Goal: Transaction & Acquisition: Register for event/course

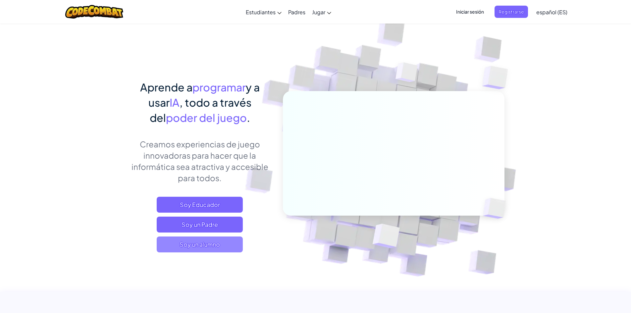
click at [218, 249] on span "Soy un alumno" at bounding box center [200, 244] width 86 height 16
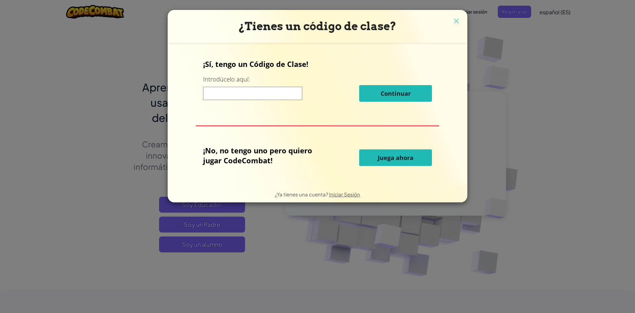
click at [241, 94] on input at bounding box center [252, 93] width 99 height 13
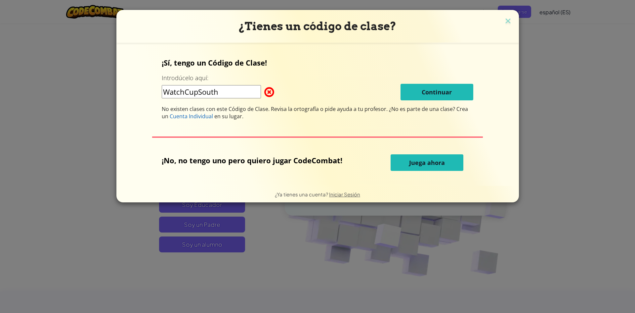
type input "WatchCupSouth"
click at [232, 94] on input "WatchCupSouth" at bounding box center [211, 91] width 99 height 13
drag, startPoint x: 218, startPoint y: 92, endPoint x: 156, endPoint y: 84, distance: 62.7
click at [156, 84] on div "¡Sí, tengo un Código de Clase! Introdúcelo aquí: WatchCupSouth Continuar No exi…" at bounding box center [318, 114] width 390 height 130
drag, startPoint x: 362, startPoint y: 135, endPoint x: 353, endPoint y: 134, distance: 9.0
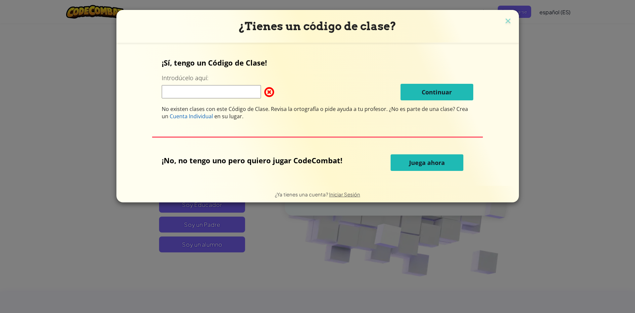
click at [362, 135] on div "¡Sí, tengo un Código de Clase! Introdúcelo aquí: Continuar No existen clases co…" at bounding box center [318, 114] width 390 height 130
click at [239, 91] on input at bounding box center [211, 91] width 99 height 13
paste input "WatchCupSouth"
type input "WatchCupSouth"
click at [446, 82] on div "¡Sí, tengo un Código de Clase! Introdúcelo aquí: WatchCupSouth Continuar No exi…" at bounding box center [318, 89] width 312 height 62
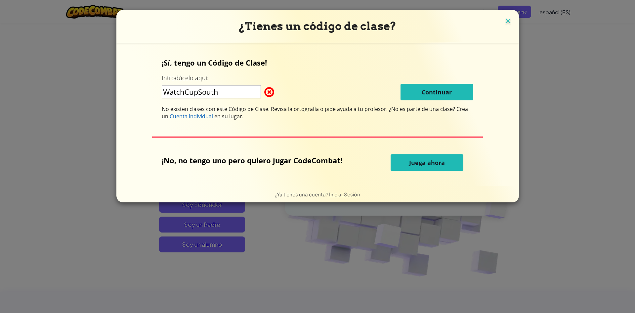
click at [504, 19] on img at bounding box center [508, 22] width 9 height 10
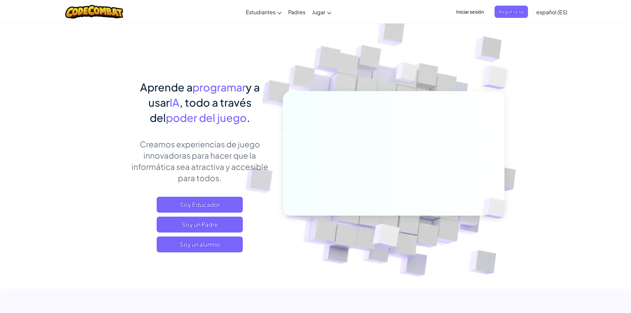
click at [463, 11] on span "Iniciar sesión" at bounding box center [470, 12] width 36 height 12
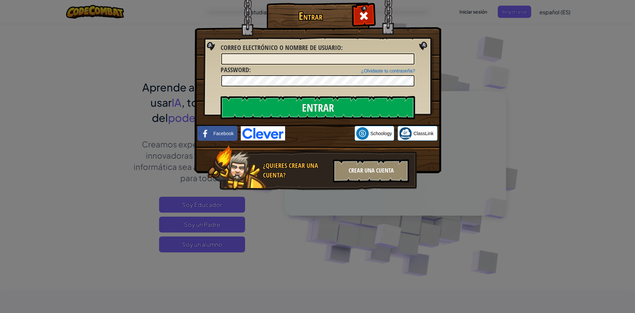
click at [369, 169] on div "Crear una cuenta" at bounding box center [371, 170] width 76 height 23
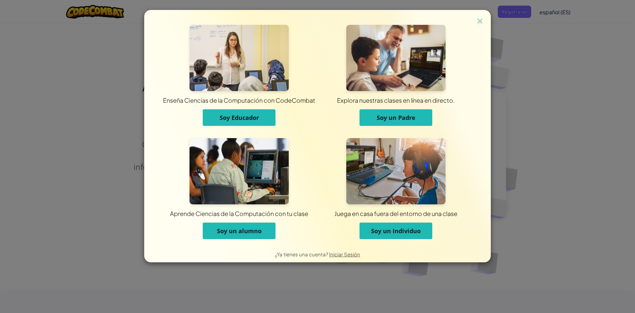
click at [249, 224] on button "Soy un alumno" at bounding box center [239, 230] width 73 height 17
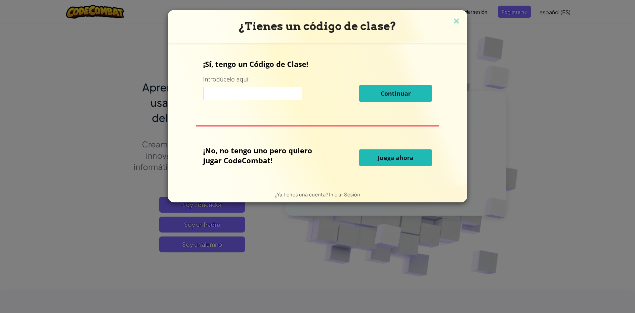
click at [265, 92] on input at bounding box center [252, 93] width 99 height 13
type input "WatchCupSouth"
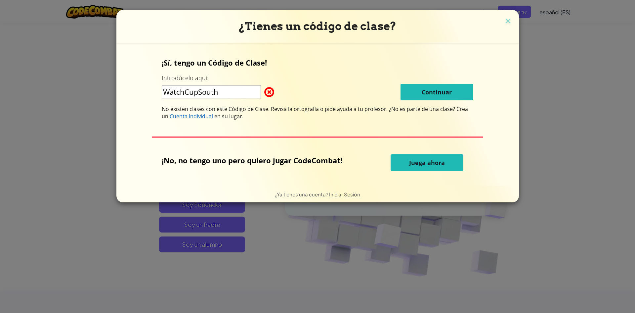
click at [357, 85] on div "WatchCupSouth Continuar" at bounding box center [318, 92] width 312 height 17
click at [504, 23] on img at bounding box center [508, 22] width 9 height 10
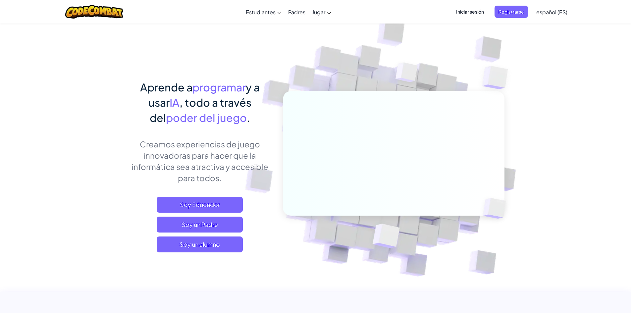
click at [477, 14] on span "Iniciar sesión" at bounding box center [470, 12] width 36 height 12
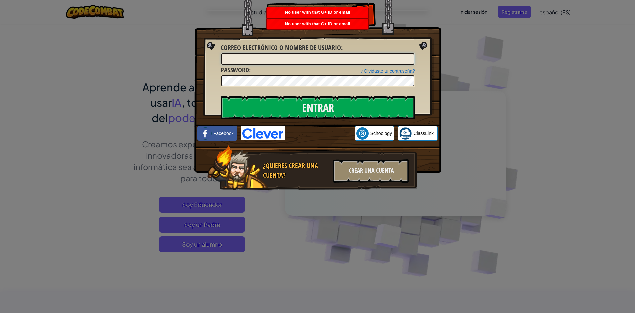
click at [317, 59] on input "Correo electrónico o nombre de usuario :" at bounding box center [317, 58] width 193 height 11
drag, startPoint x: 422, startPoint y: 43, endPoint x: 387, endPoint y: 129, distance: 93.2
click at [422, 43] on img at bounding box center [318, 76] width 247 height 193
click at [438, 21] on img at bounding box center [318, 76] width 247 height 193
click at [469, 12] on div "Entrar Error desconocido. Correo electrónico o nombre de usuario : ¿Olvidaste t…" at bounding box center [317, 156] width 635 height 313
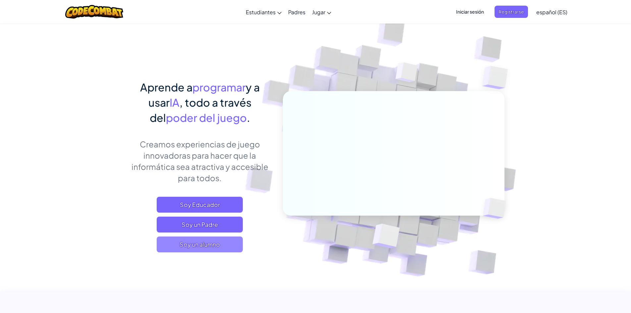
click at [190, 245] on span "Soy un alumno" at bounding box center [200, 244] width 86 height 16
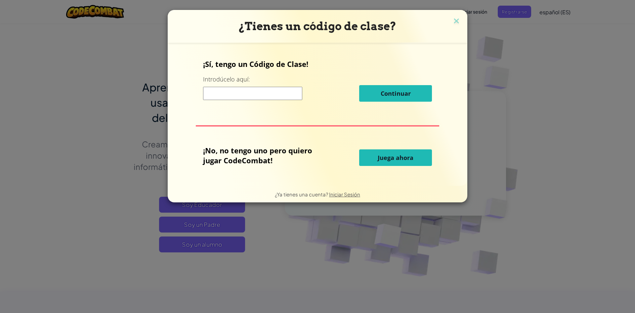
click at [260, 90] on input at bounding box center [252, 93] width 99 height 13
type input "WatchCupSouth"
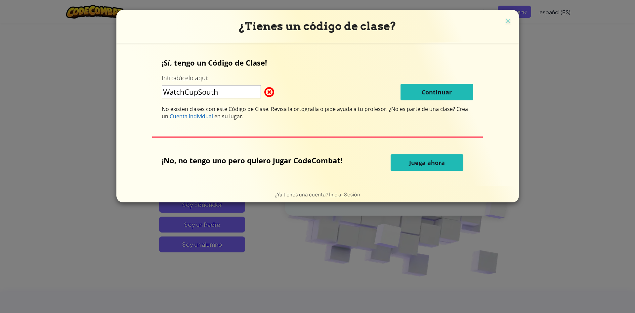
click at [397, 92] on div "WatchCupSouth Continuar" at bounding box center [318, 92] width 312 height 17
click at [296, 146] on div "¡Sí, tengo un Código de Clase! Introdúcelo aquí: WatchCupSouth Continuar No exi…" at bounding box center [318, 114] width 390 height 130
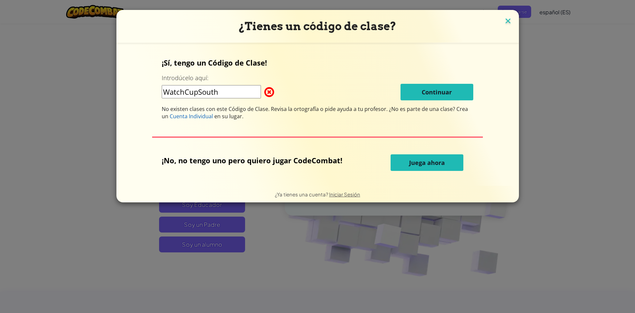
click at [504, 21] on img at bounding box center [508, 22] width 9 height 10
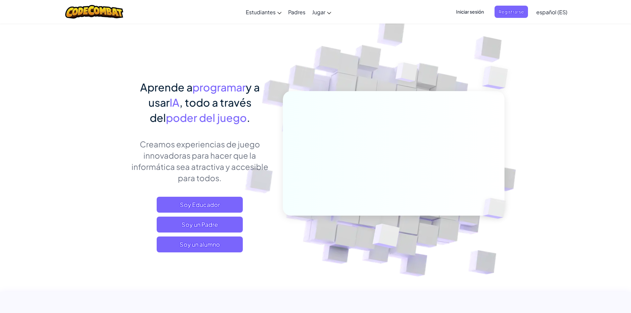
click at [474, 8] on span "Iniciar sesión" at bounding box center [470, 12] width 36 height 12
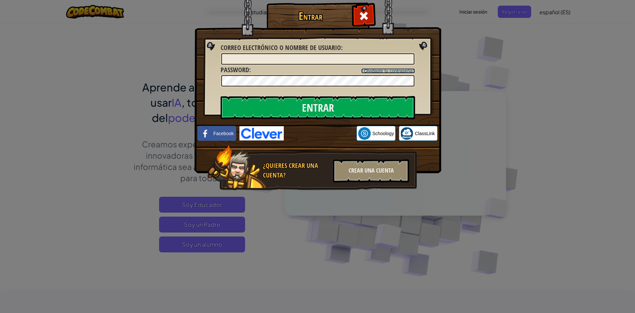
click at [372, 69] on link "¿Olvidaste tu contraseña?" at bounding box center [388, 70] width 54 height 5
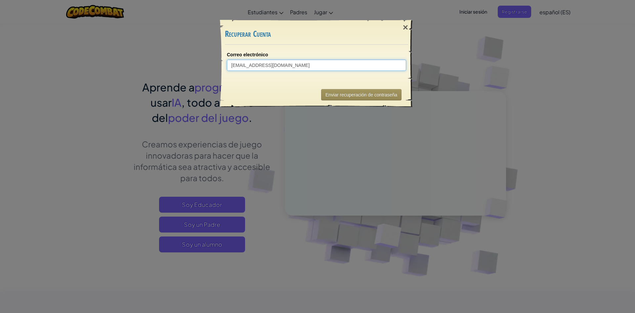
type input "[EMAIL_ADDRESS][DOMAIN_NAME]"
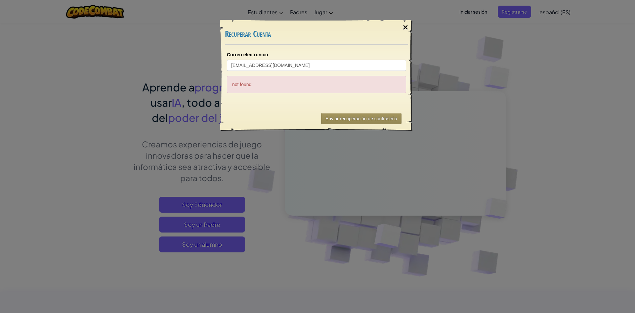
click at [400, 28] on div "×" at bounding box center [405, 27] width 15 height 19
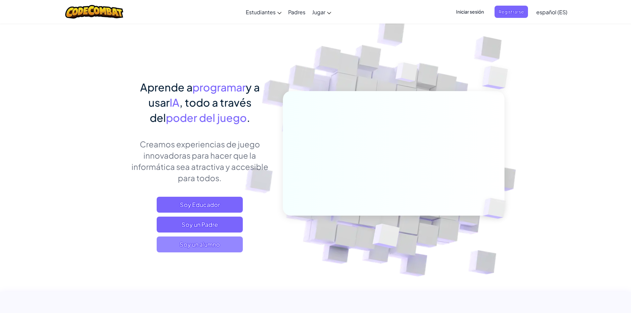
click at [181, 245] on span "Soy un alumno" at bounding box center [200, 244] width 86 height 16
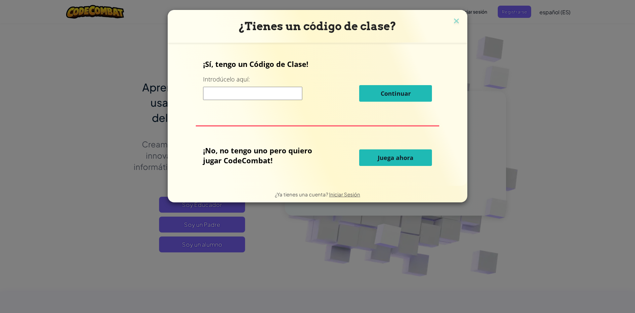
drag, startPoint x: 247, startPoint y: 99, endPoint x: 254, endPoint y: 90, distance: 11.3
click at [247, 99] on input at bounding box center [252, 93] width 99 height 13
type input "WatchCupSouth"
drag, startPoint x: 365, startPoint y: 84, endPoint x: 368, endPoint y: 87, distance: 3.5
click at [366, 84] on div "¡Sí, tengo un Código de Clase! Introdúcelo aquí: WatchCupSouth Continuar" at bounding box center [317, 83] width 229 height 48
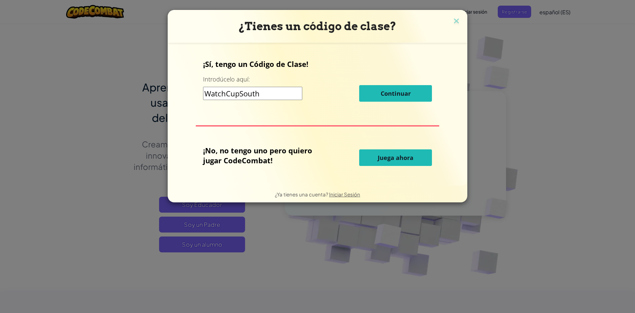
click at [373, 96] on div "WatchCupSouth Continuar" at bounding box center [317, 93] width 229 height 17
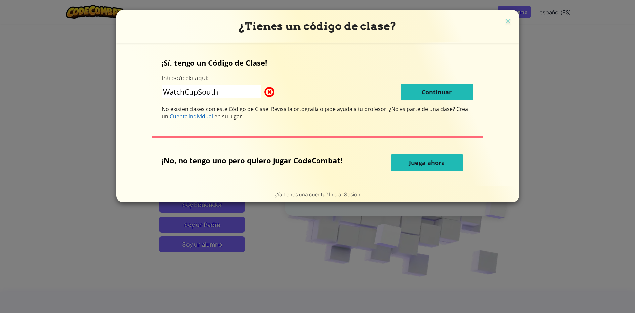
click at [410, 83] on div "¡Sí, tengo un Código de Clase! Introdúcelo aquí: WatchCupSouth Continuar No exi…" at bounding box center [318, 89] width 312 height 62
click at [494, 25] on h3 "¿Tienes un código de clase?" at bounding box center [317, 27] width 393 height 14
click at [504, 20] on img at bounding box center [508, 22] width 9 height 10
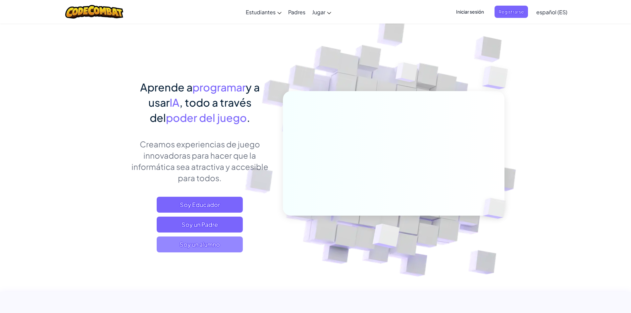
click at [193, 244] on span "Soy un alumno" at bounding box center [200, 244] width 86 height 16
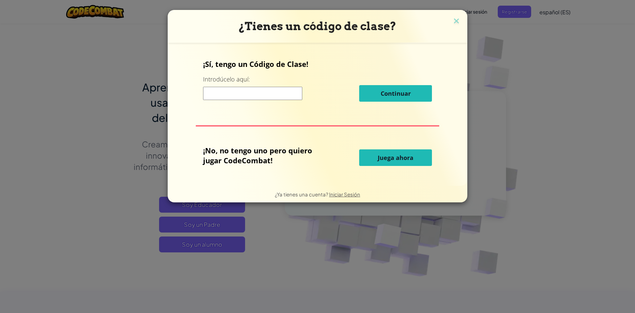
click at [269, 109] on div "¡Sí, tengo un Código de Clase! Introdúcelo aquí: Continuar ¡No, no tengo uno pe…" at bounding box center [317, 114] width 287 height 130
click at [283, 91] on input at bounding box center [252, 93] width 99 height 13
type input "WatchCupSouth"
click at [394, 102] on div "¡Sí, tengo un Código de Clase! Introdúcelo aquí: WatchCupSouth Continuar" at bounding box center [317, 83] width 229 height 48
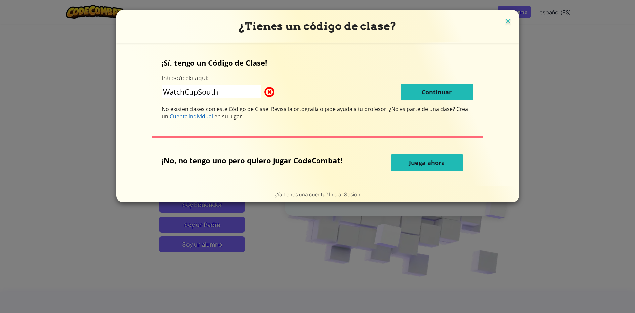
click at [510, 21] on img at bounding box center [508, 22] width 9 height 10
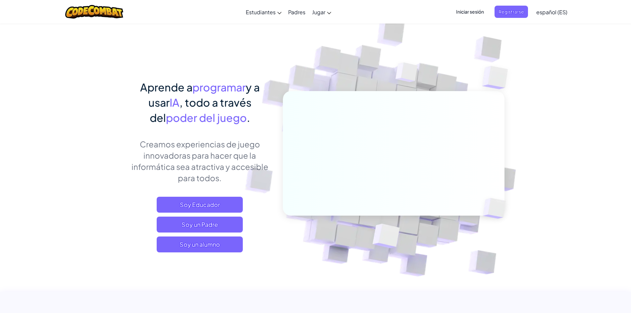
click at [462, 11] on span "Iniciar sesión" at bounding box center [470, 12] width 36 height 12
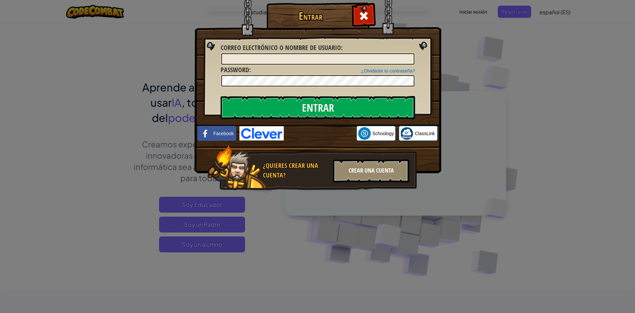
click at [344, 167] on div "Crear una cuenta" at bounding box center [371, 170] width 76 height 23
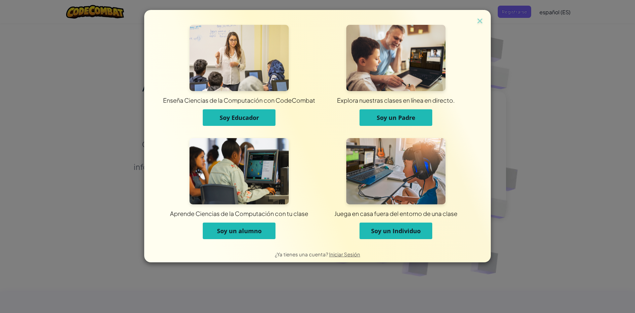
click at [234, 233] on span "Soy un alumno" at bounding box center [239, 231] width 45 height 8
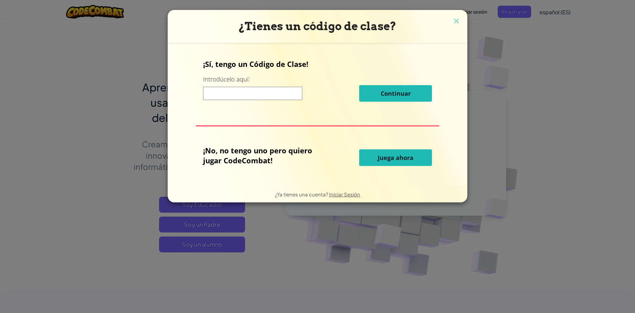
click at [410, 168] on div "¡No, no tengo uno pero quiero jugar CodeCombat! Juega ahora" at bounding box center [317, 157] width 229 height 24
click at [410, 164] on button "Juega ahora" at bounding box center [395, 157] width 73 height 17
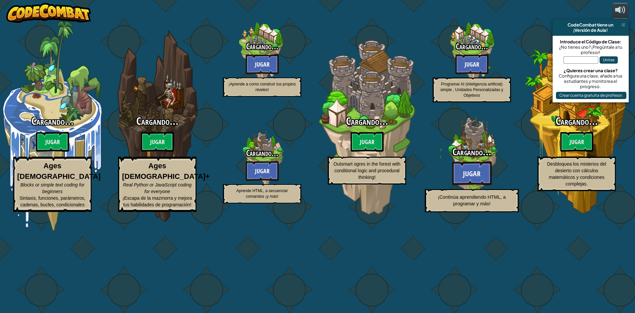
select select "es-ES"
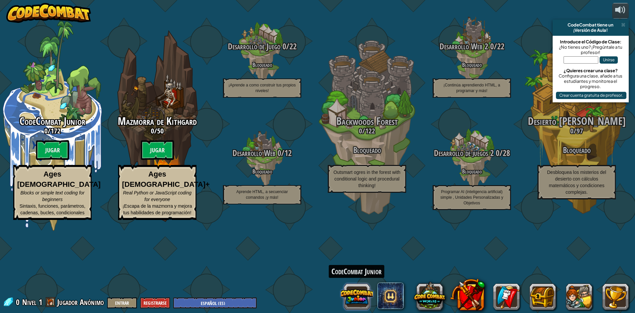
click at [357, 302] on button at bounding box center [357, 297] width 32 height 32
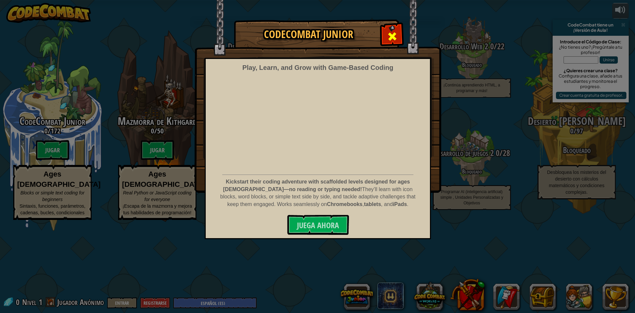
click at [400, 34] on div at bounding box center [392, 35] width 21 height 21
